Goal: Answer question/provide support

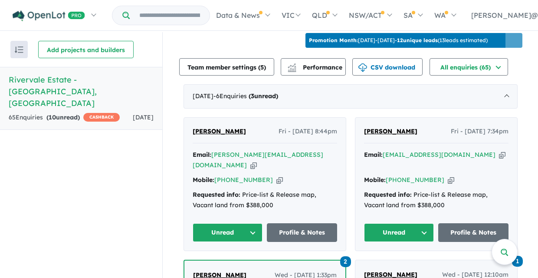
scroll to position [306, 0]
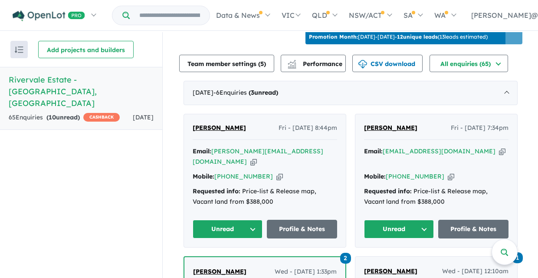
click at [422, 220] on button "Unread" at bounding box center [399, 229] width 70 height 19
click at [399, 259] on button "Assigned" at bounding box center [401, 269] width 75 height 20
click at [252, 220] on button "Unread" at bounding box center [228, 229] width 70 height 19
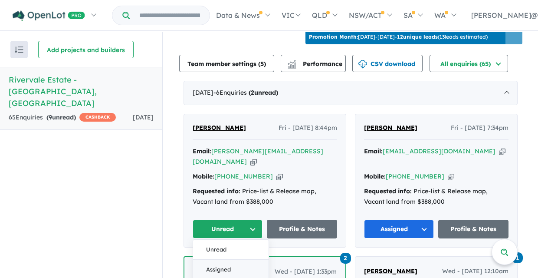
click at [221, 259] on button "Assigned" at bounding box center [230, 269] width 75 height 20
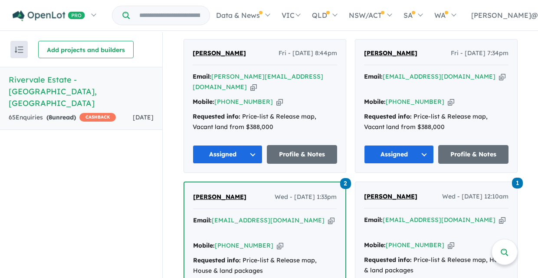
scroll to position [389, 0]
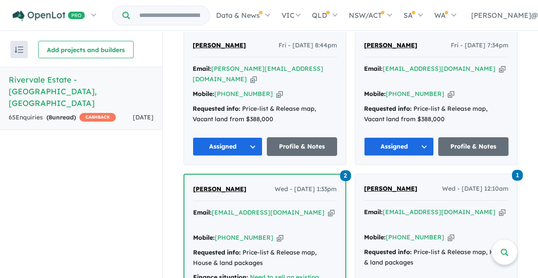
click at [381, 41] on span "[PERSON_NAME]" at bounding box center [390, 45] width 53 height 8
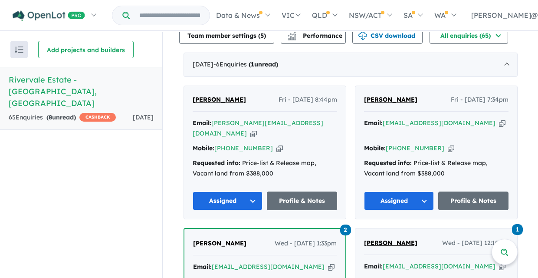
scroll to position [336, 0]
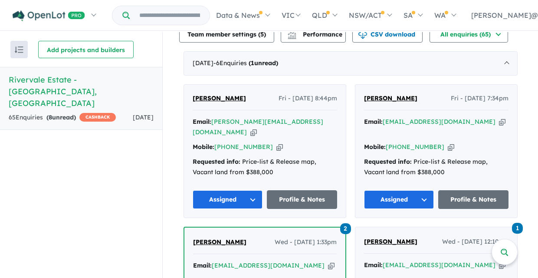
click at [218, 94] on span "Julius Kornides" at bounding box center [219, 98] width 53 height 8
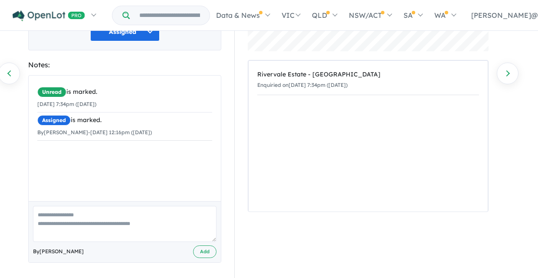
scroll to position [133, 0]
click at [46, 212] on textarea at bounding box center [125, 224] width 184 height 36
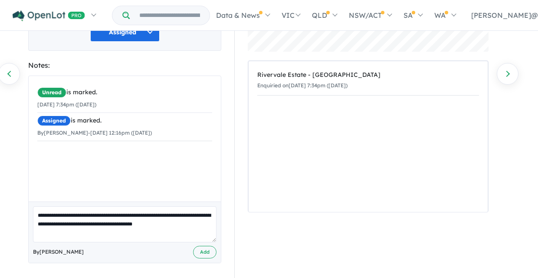
type textarea "**********"
drag, startPoint x: 86, startPoint y: 172, endPoint x: 169, endPoint y: 211, distance: 91.6
click at [164, 209] on div "**********" at bounding box center [124, 168] width 193 height 187
click at [208, 251] on button "Add" at bounding box center [204, 252] width 23 height 13
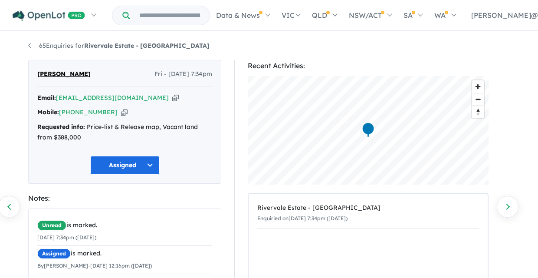
scroll to position [0, 0]
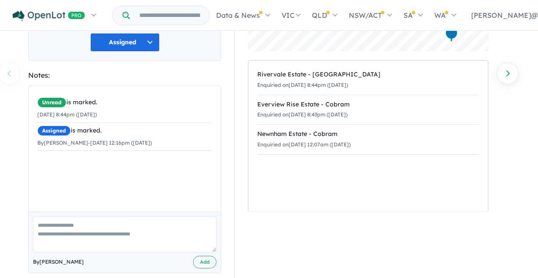
scroll to position [133, 0]
click at [55, 217] on textarea at bounding box center [125, 235] width 184 height 36
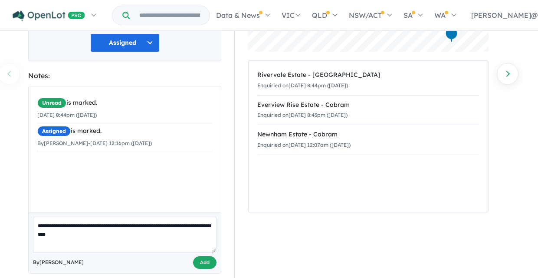
type textarea "**********"
click at [204, 256] on button "Add" at bounding box center [204, 262] width 23 height 13
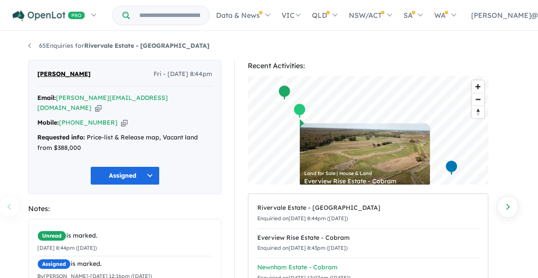
scroll to position [0, 0]
